Goal: Task Accomplishment & Management: Manage account settings

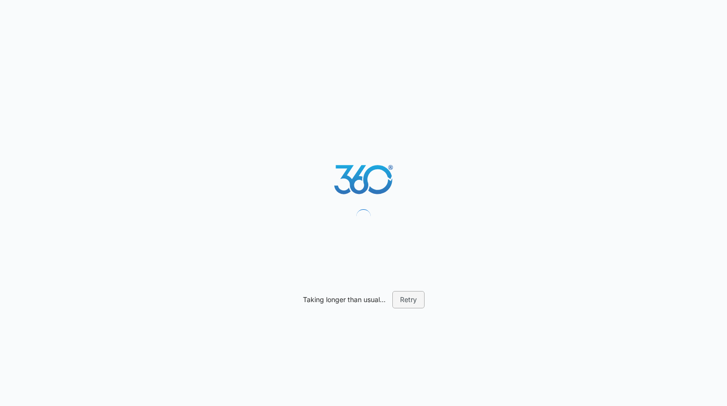
click at [413, 300] on button "Retry" at bounding box center [408, 299] width 32 height 17
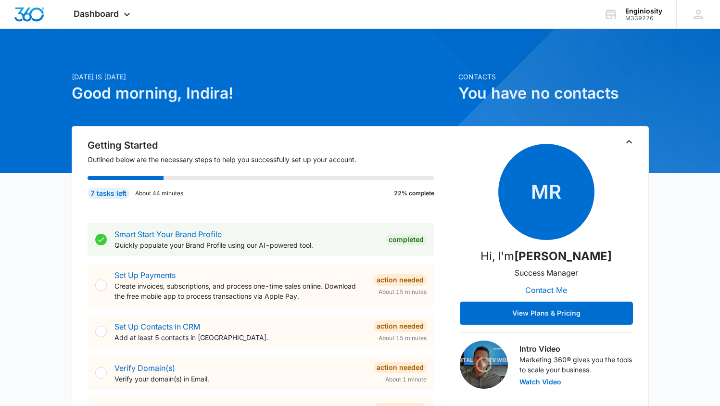
click at [99, 288] on div at bounding box center [101, 285] width 12 height 12
click at [103, 288] on div at bounding box center [101, 285] width 12 height 12
click at [102, 286] on div at bounding box center [101, 285] width 12 height 12
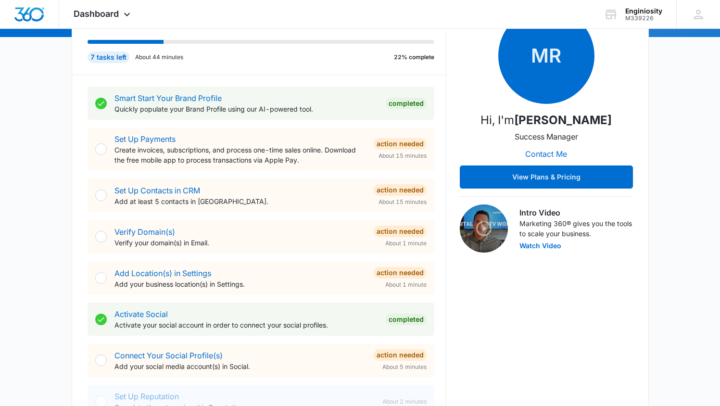
scroll to position [325, 0]
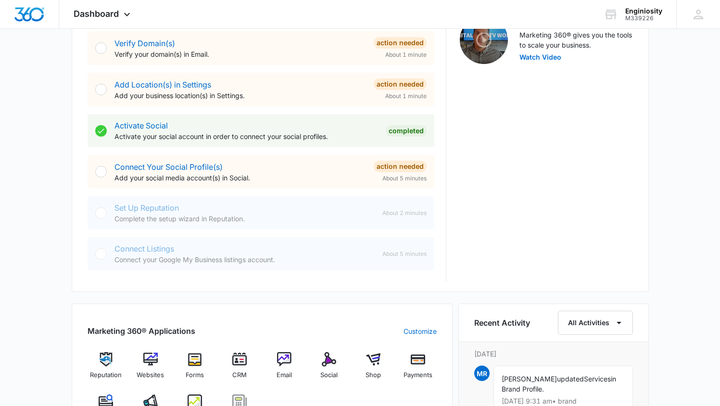
click at [319, 239] on div "Connect Listings Connect your Google My Business listings account. About 5 minu…" at bounding box center [261, 253] width 347 height 33
click at [220, 134] on p "Activate your social account in order to connect your social profiles." at bounding box center [245, 136] width 263 height 10
click at [212, 95] on p "Add your business location(s) in Settings." at bounding box center [239, 95] width 251 height 10
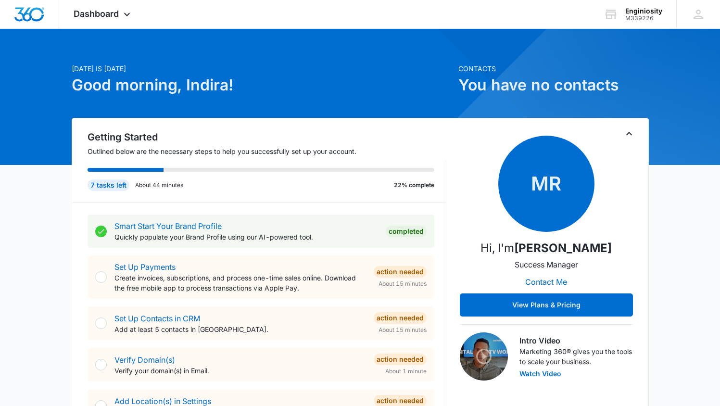
scroll to position [0, 0]
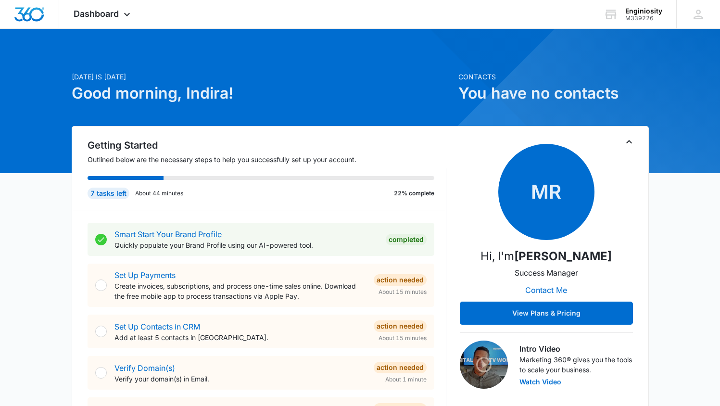
click at [122, 217] on div "Smart Start Your Brand Profile Quickly populate your Brand Profile using our AI…" at bounding box center [267, 408] width 359 height 395
click at [145, 239] on div "Smart Start Your Brand Profile Quickly populate your Brand Profile using our AI…" at bounding box center [245, 239] width 263 height 22
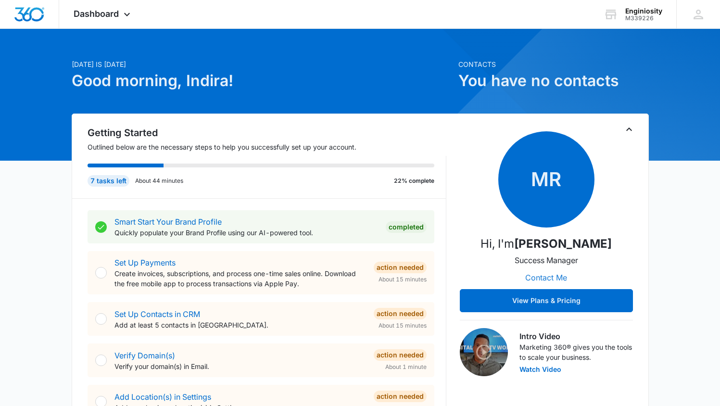
scroll to position [13, 0]
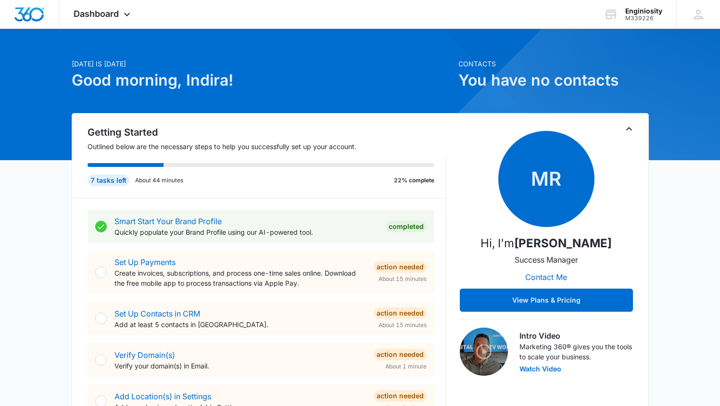
click at [99, 266] on div at bounding box center [101, 272] width 12 height 12
click at [102, 275] on div at bounding box center [101, 272] width 12 height 12
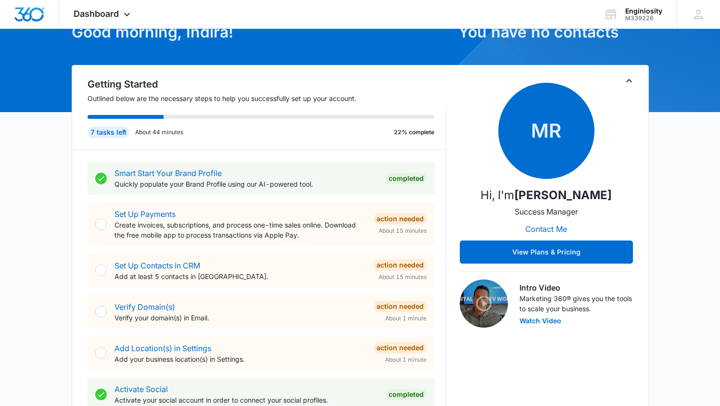
scroll to position [63, 0]
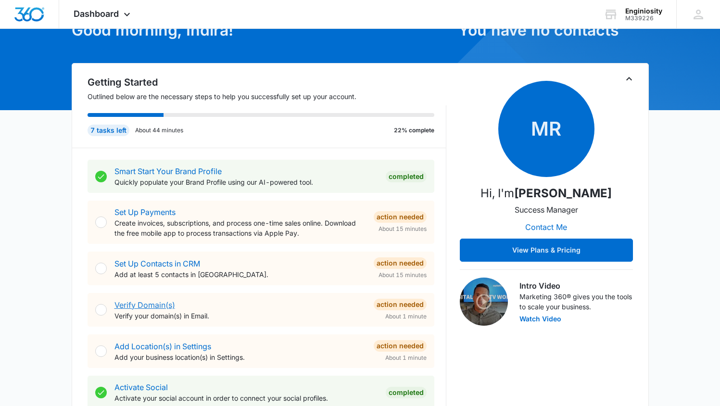
click at [121, 301] on link "Verify Domain(s)" at bounding box center [144, 305] width 61 height 10
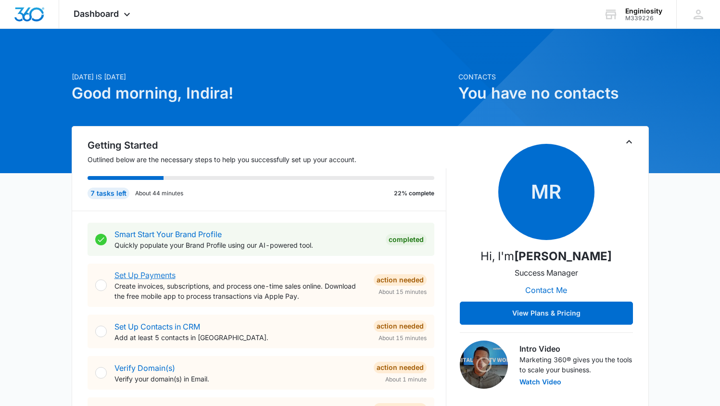
click at [150, 275] on link "Set Up Payments" at bounding box center [144, 275] width 61 height 10
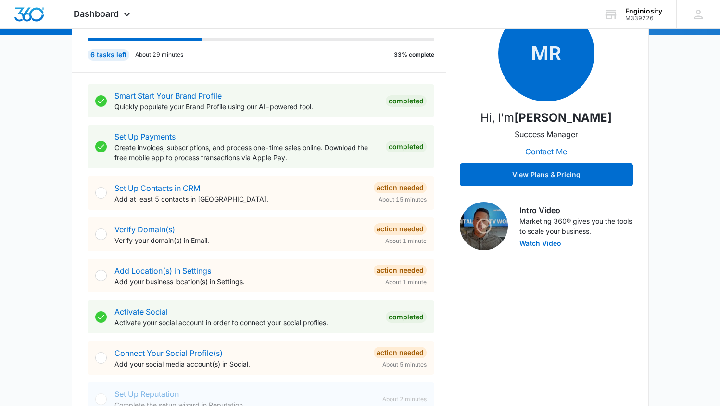
scroll to position [163, 0]
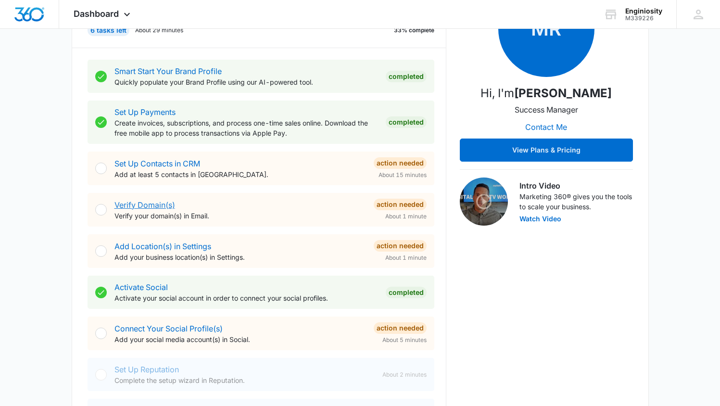
click at [150, 205] on link "Verify Domain(s)" at bounding box center [144, 205] width 61 height 10
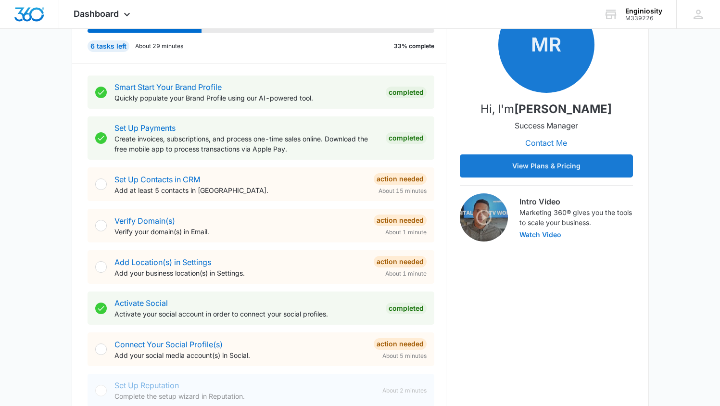
scroll to position [155, 0]
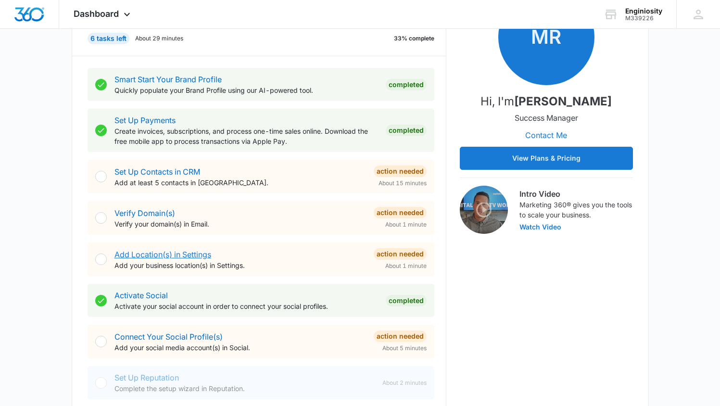
click at [184, 253] on link "Add Location(s) in Settings" at bounding box center [162, 255] width 97 height 10
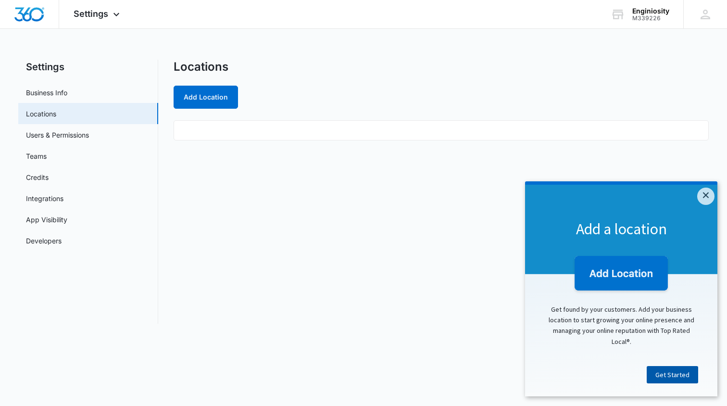
click at [681, 374] on link "Get Started" at bounding box center [672, 374] width 51 height 17
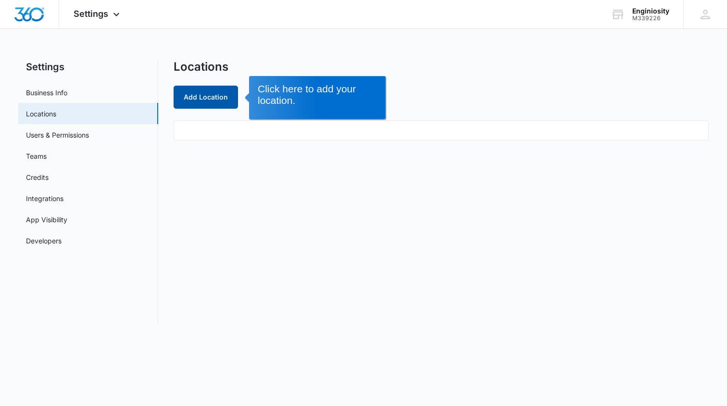
click at [197, 92] on button "Add Location" at bounding box center [206, 97] width 64 height 23
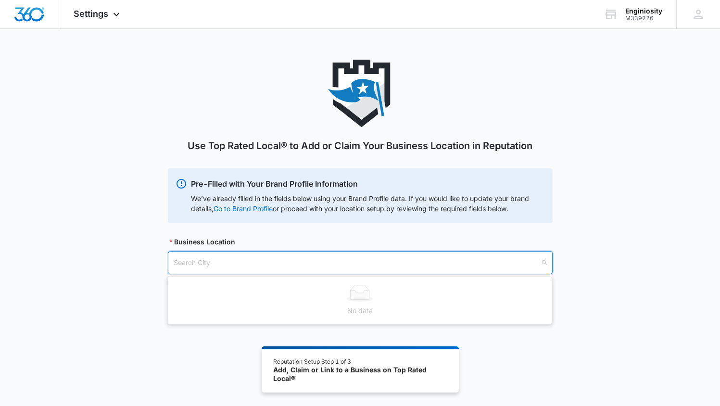
click at [324, 269] on input "search" at bounding box center [357, 262] width 366 height 22
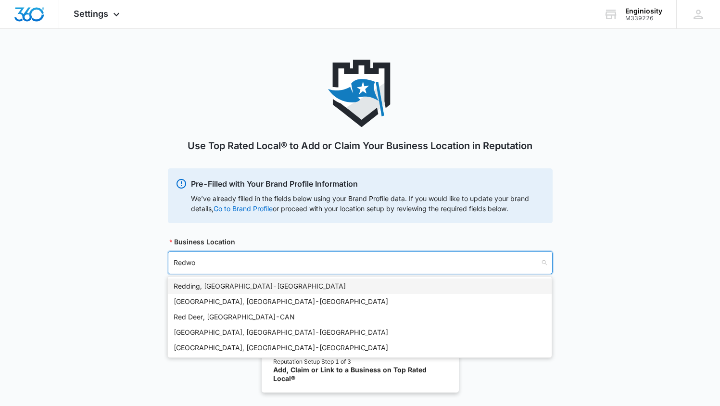
type input "Redwoo"
click at [304, 288] on div "[GEOGRAPHIC_DATA], [GEOGRAPHIC_DATA] - [GEOGRAPHIC_DATA]" at bounding box center [360, 286] width 372 height 11
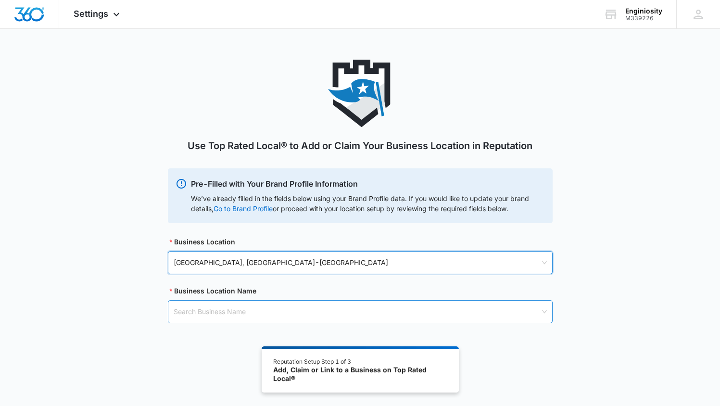
click at [297, 313] on input "search" at bounding box center [357, 311] width 366 height 22
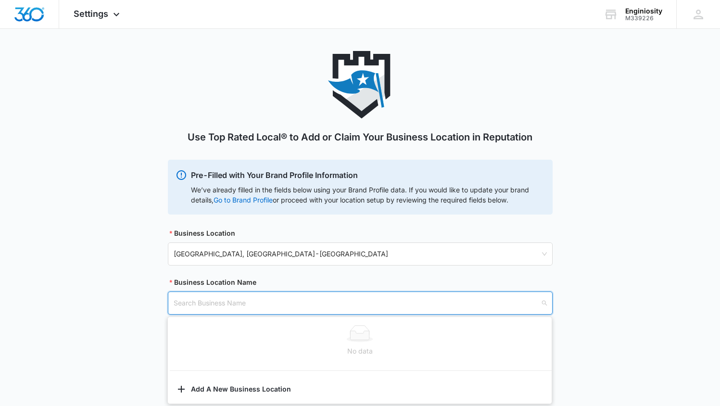
scroll to position [53, 0]
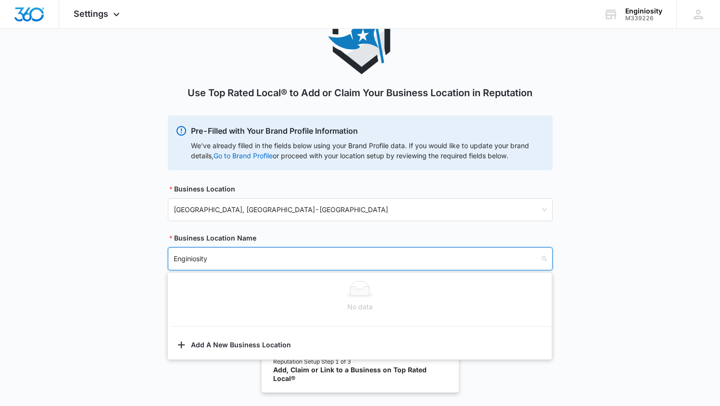
type input "Enginiosity"
click at [110, 275] on div "Use Top Rated Local® to Add or Claim Your Business Location in Reputation Pre-F…" at bounding box center [360, 150] width 720 height 287
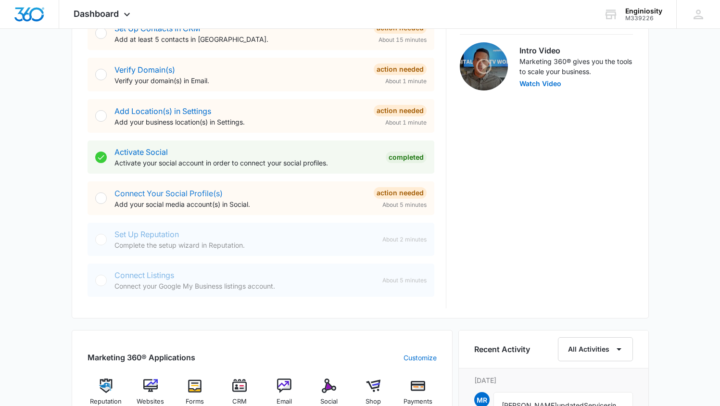
scroll to position [305, 0]
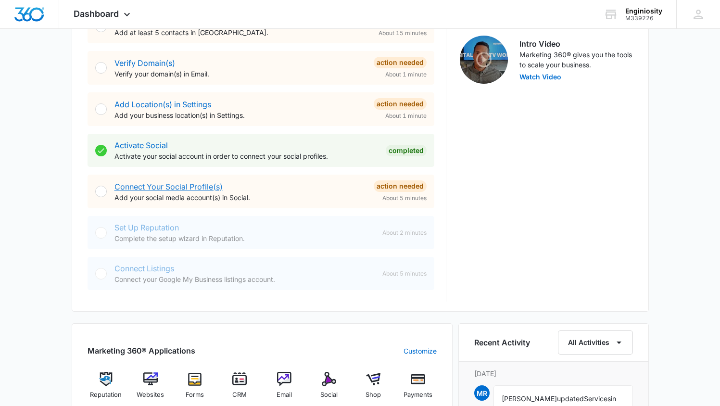
click at [151, 187] on link "Connect Your Social Profile(s)" at bounding box center [168, 187] width 108 height 10
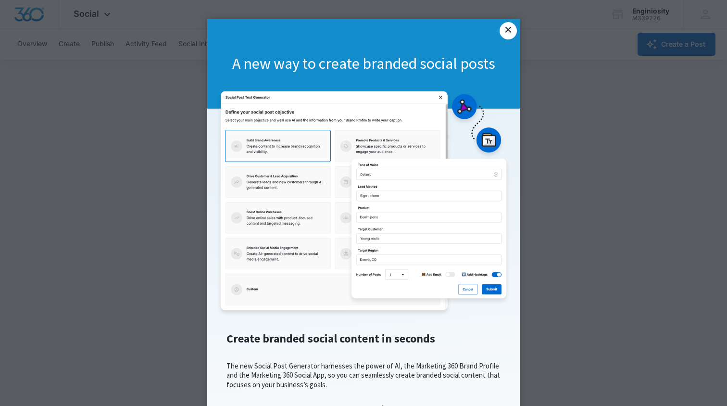
click at [502, 30] on link "×" at bounding box center [508, 30] width 17 height 17
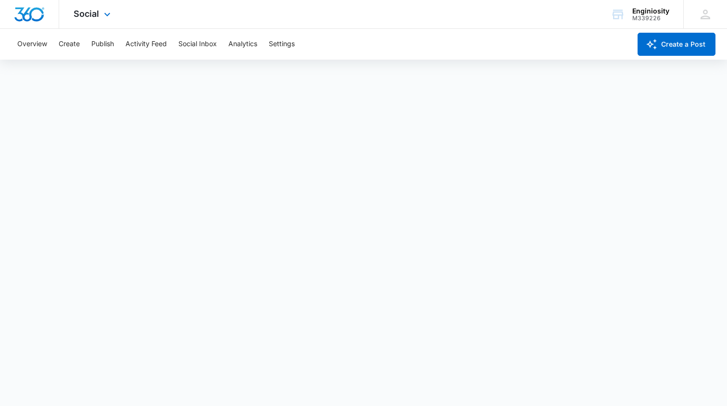
click at [33, 13] on img "Dashboard" at bounding box center [29, 14] width 31 height 14
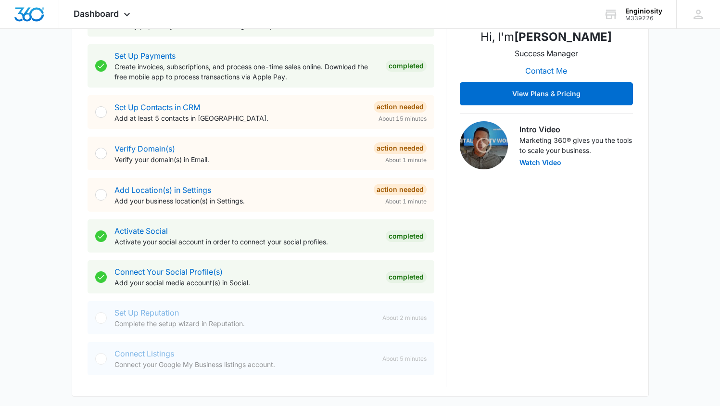
scroll to position [212, 0]
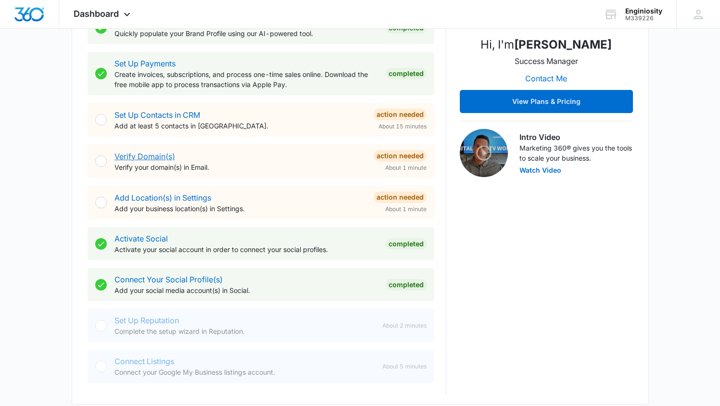
click at [150, 155] on link "Verify Domain(s)" at bounding box center [144, 156] width 61 height 10
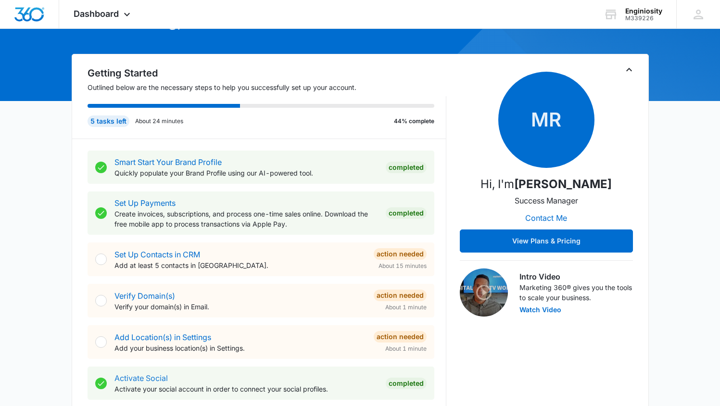
scroll to position [86, 0]
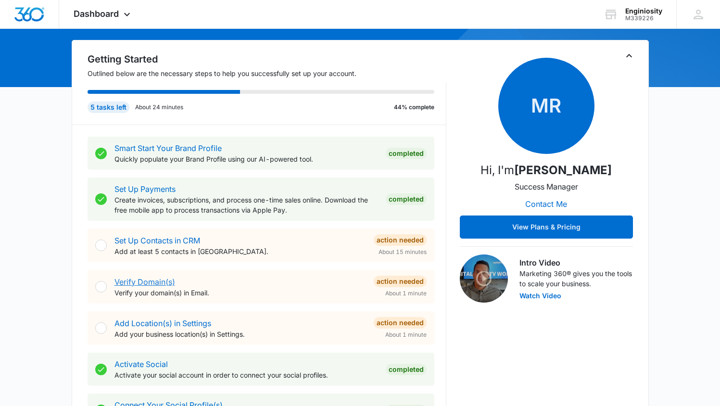
click at [132, 279] on link "Verify Domain(s)" at bounding box center [144, 282] width 61 height 10
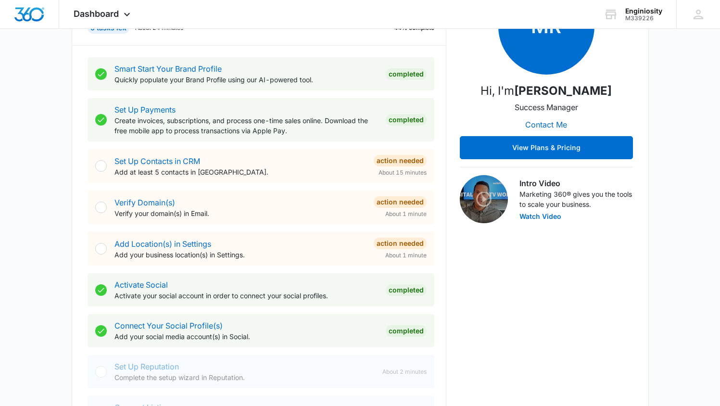
scroll to position [113, 0]
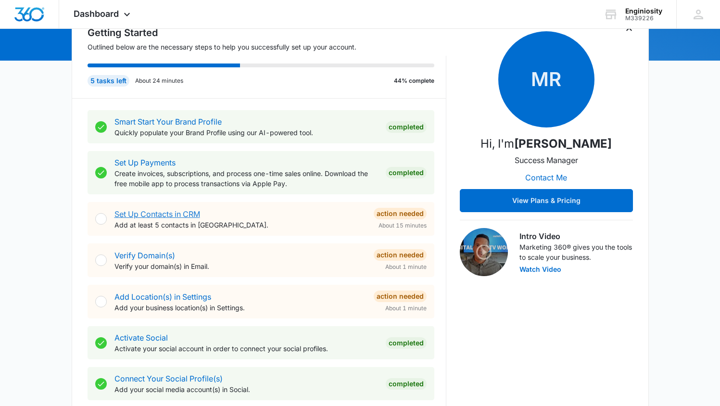
click at [179, 215] on link "Set Up Contacts in CRM" at bounding box center [157, 214] width 86 height 10
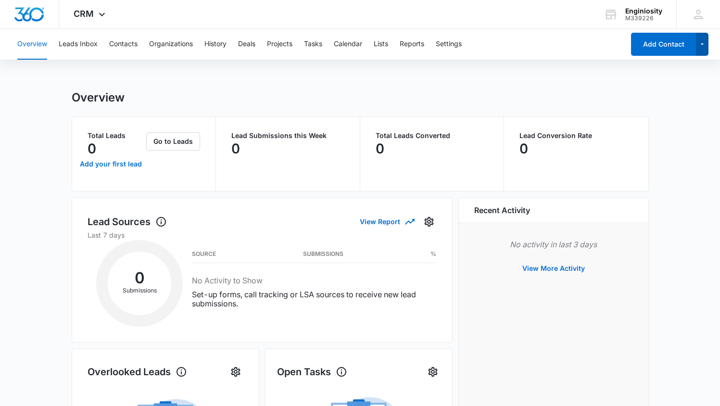
click at [706, 48] on button "button" at bounding box center [702, 44] width 13 height 23
click at [555, 90] on div "Overview Leads Inbox Contacts Organizations History Deals Projects Tasks Calend…" at bounding box center [360, 398] width 720 height 738
click at [118, 43] on button "Contacts" at bounding box center [123, 44] width 28 height 31
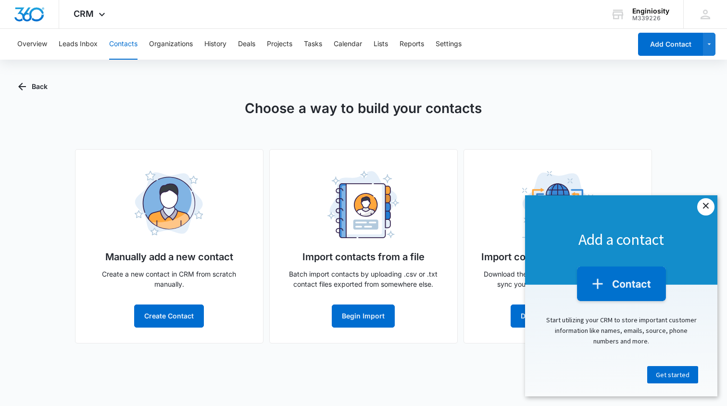
click at [708, 208] on link "×" at bounding box center [705, 206] width 17 height 17
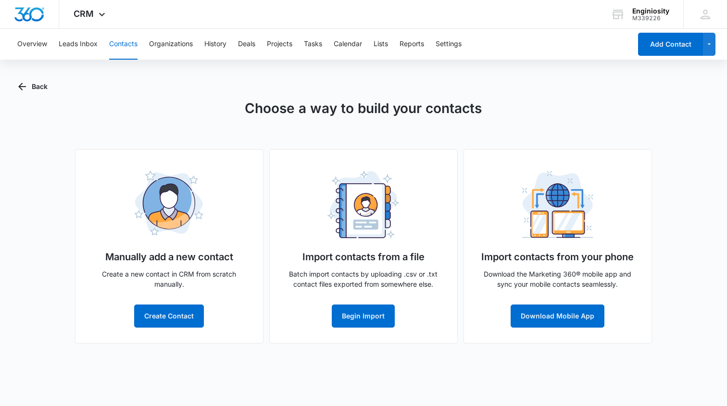
click at [469, 388] on body "CRM Apps Reputation Websites Forms CRM Email Social Shop Payments POS Content A…" at bounding box center [363, 203] width 727 height 406
